Goal: Find specific page/section: Find specific page/section

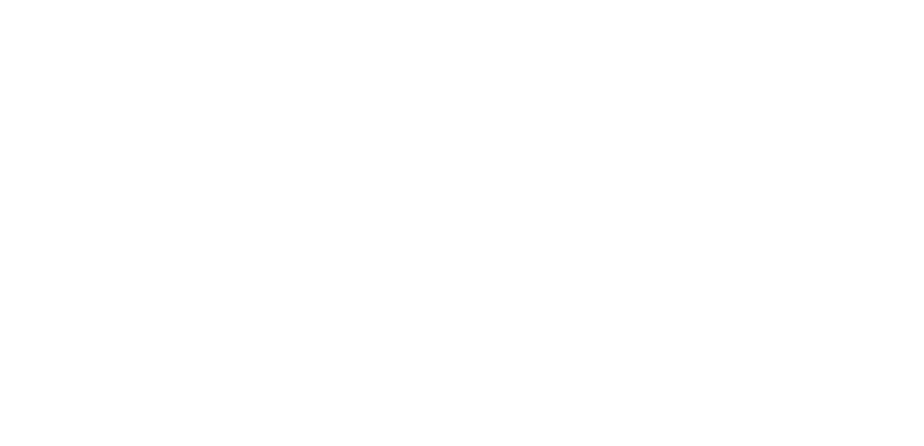
click at [470, 0] on html at bounding box center [462, 0] width 924 height 0
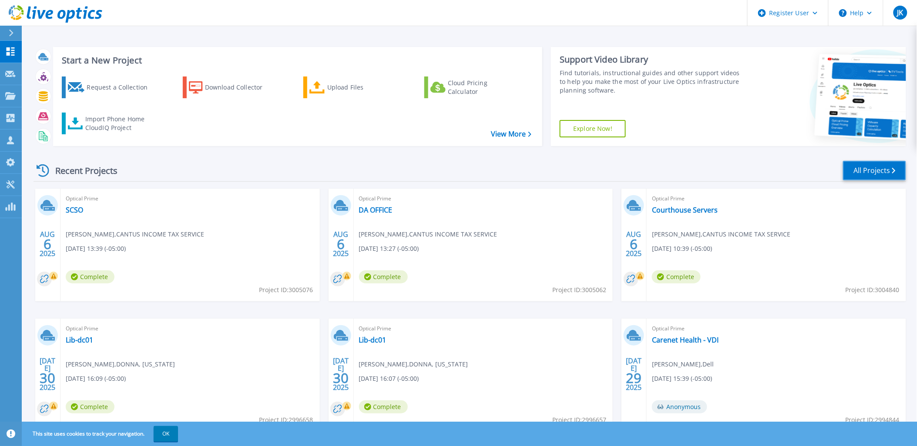
click at [871, 164] on link "All Projects" at bounding box center [874, 171] width 63 height 20
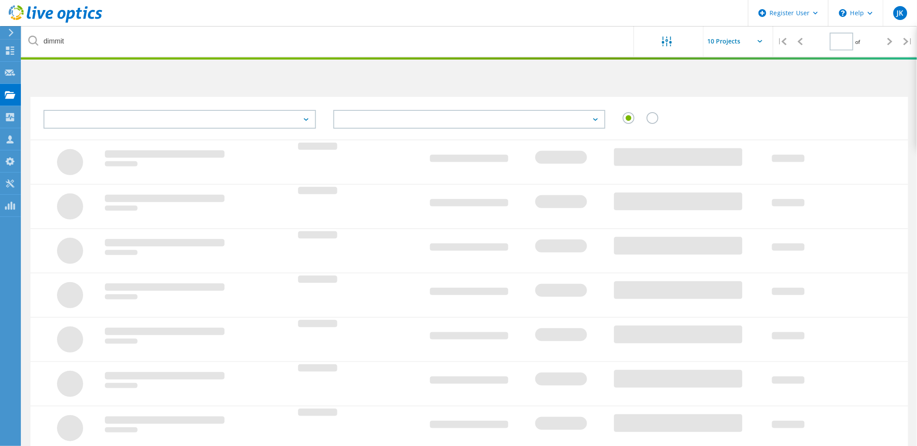
type input "1"
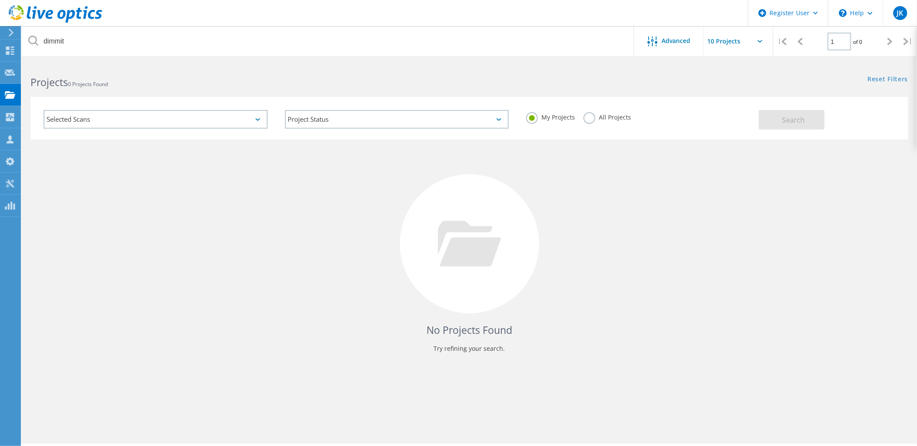
click at [578, 117] on div "My Projects All Projects" at bounding box center [637, 117] width 241 height 32
click at [588, 115] on label "All Projects" at bounding box center [606, 116] width 47 height 8
click at [0, 0] on input "All Projects" at bounding box center [0, 0] width 0 height 0
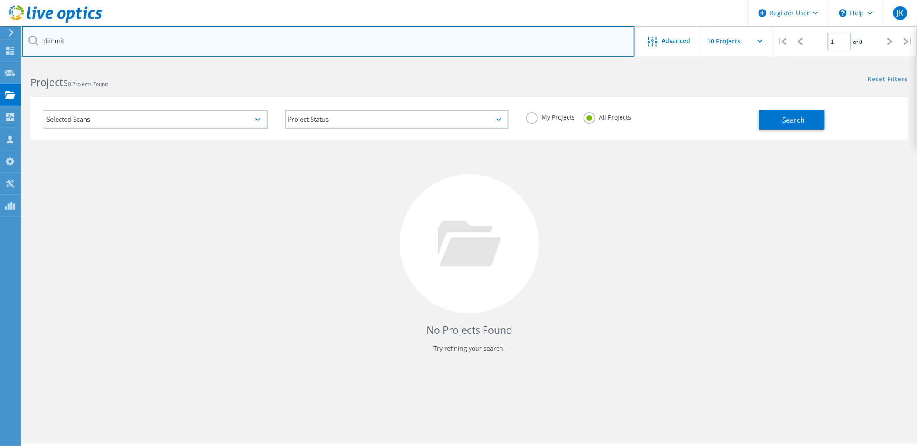
click at [494, 53] on input "dimmit" at bounding box center [328, 41] width 613 height 30
type input "alvarez"
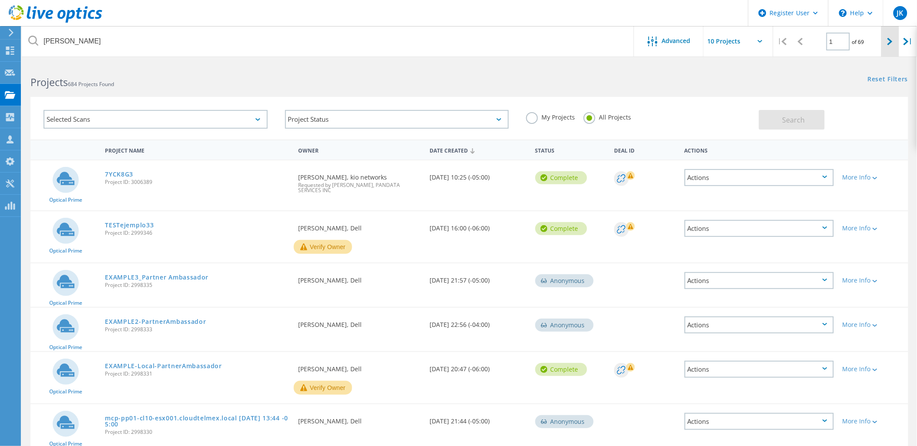
click at [892, 35] on div at bounding box center [890, 41] width 18 height 31
type input "2"
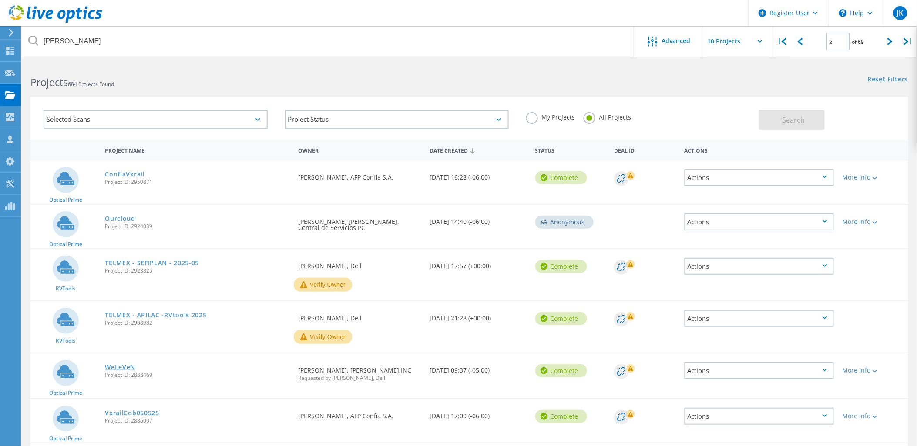
scroll to position [97, 0]
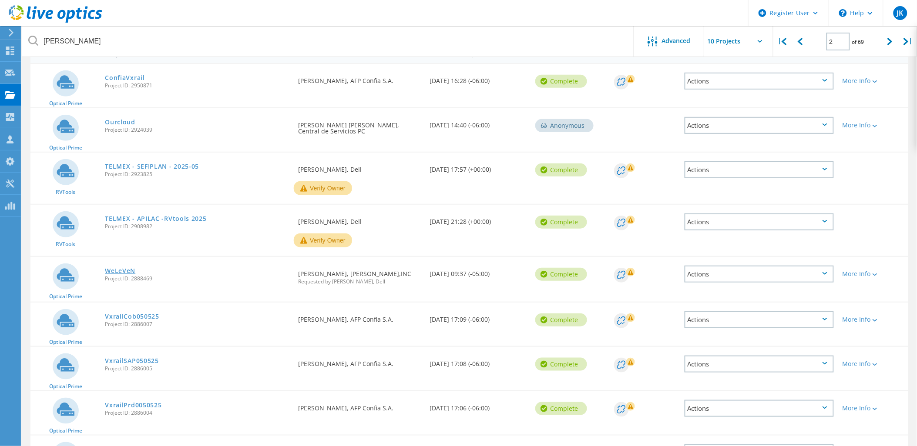
click at [116, 268] on link "WeLeVeN" at bounding box center [120, 271] width 30 height 6
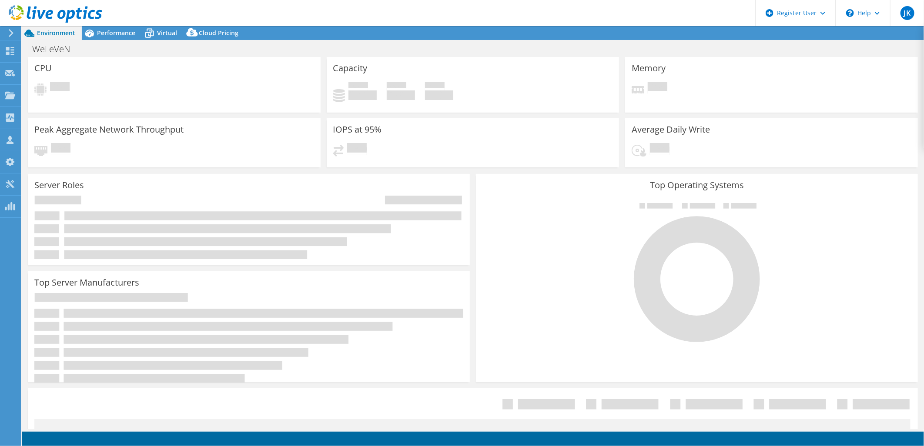
select select "USD"
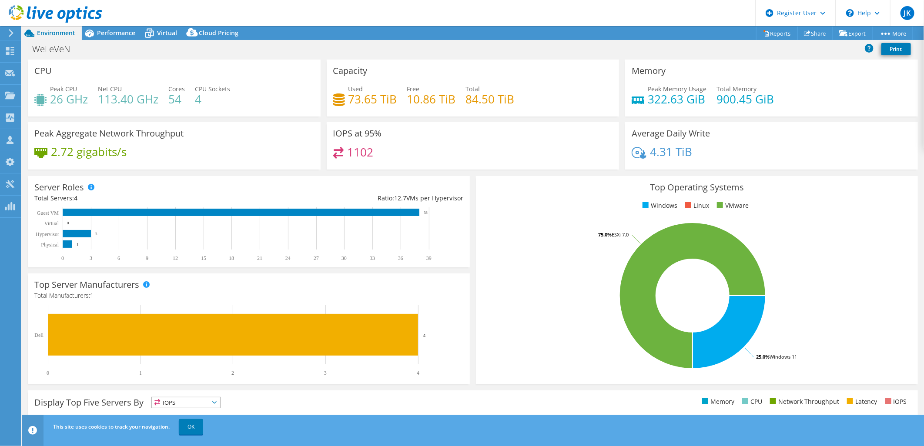
click at [388, 49] on div "WeLeVeN Print" at bounding box center [473, 49] width 902 height 16
